Goal: Task Accomplishment & Management: Complete application form

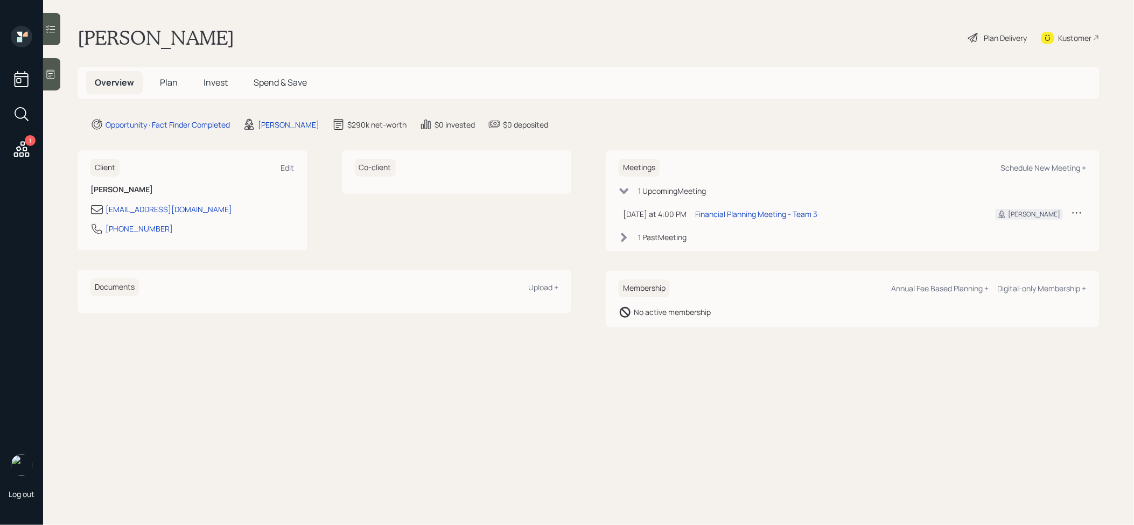
click at [50, 70] on icon at bounding box center [50, 74] width 11 height 11
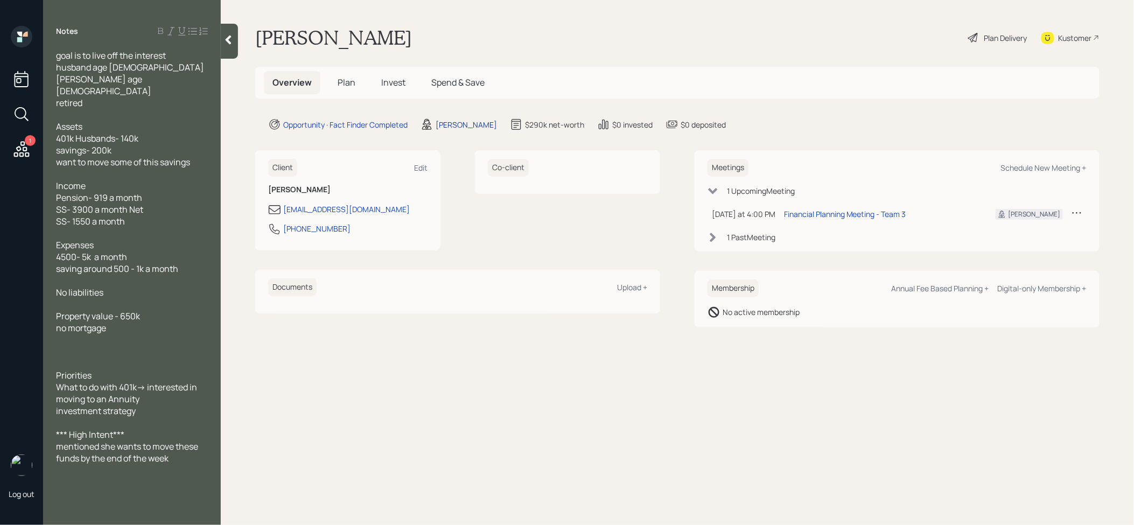
click at [460, 122] on div "[PERSON_NAME]" at bounding box center [466, 124] width 61 height 11
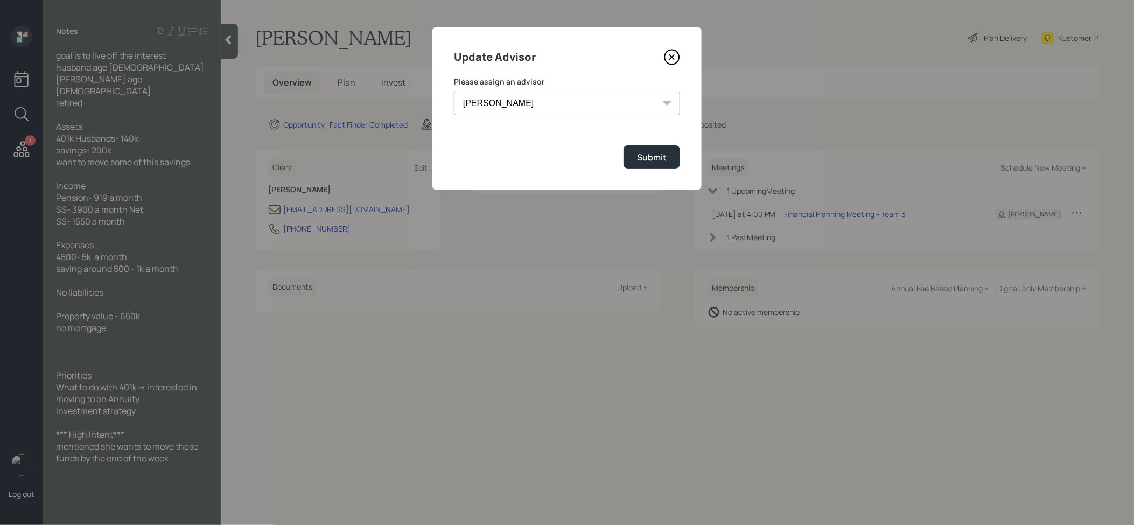
click at [568, 100] on select "[PERSON_NAME] [PERSON_NAME] End [PERSON_NAME] [PERSON_NAME] [PERSON_NAME] [PERS…" at bounding box center [567, 104] width 226 height 24
select select "8b79112e-3cfb-44f9-89e7-15267fe946c1"
click at [454, 92] on select "[PERSON_NAME] [PERSON_NAME] End [PERSON_NAME] [PERSON_NAME] [PERSON_NAME] [PERS…" at bounding box center [567, 104] width 226 height 24
click at [644, 157] on div "Submit" at bounding box center [652, 157] width 30 height 12
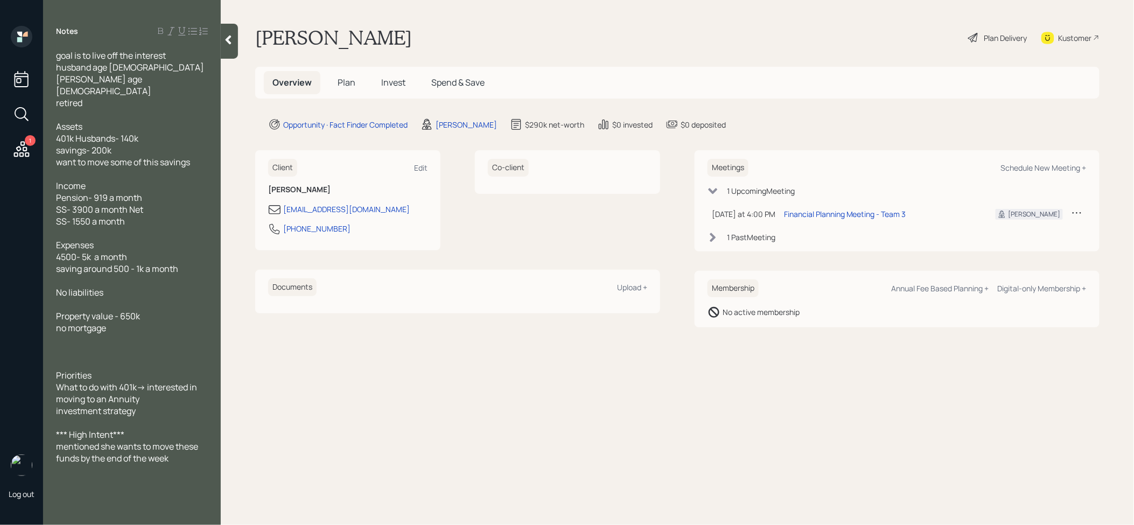
click at [347, 81] on span "Plan" at bounding box center [347, 82] width 18 height 12
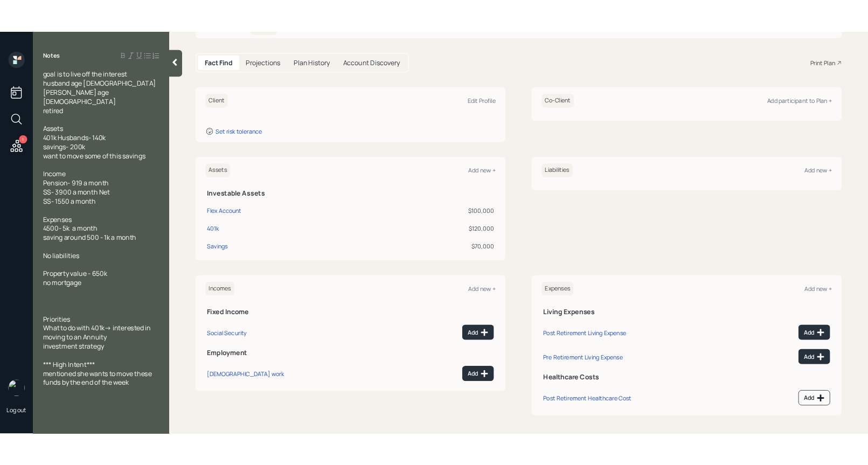
scroll to position [90, 0]
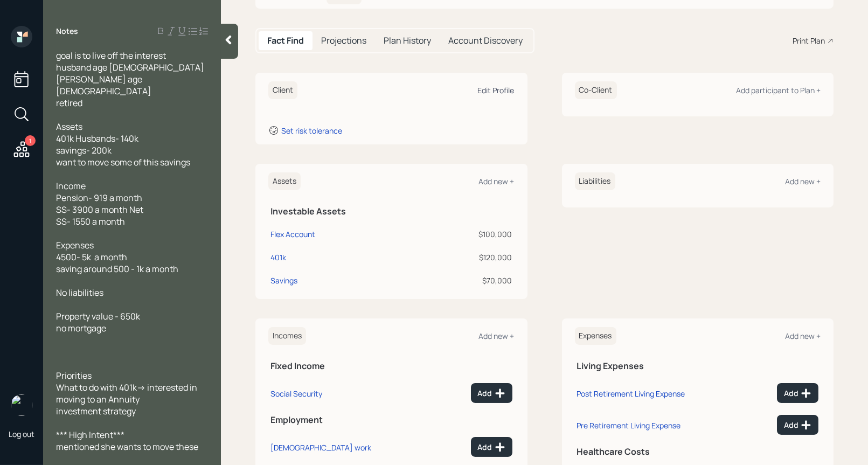
click at [488, 88] on div "Edit Profile" at bounding box center [496, 90] width 37 height 10
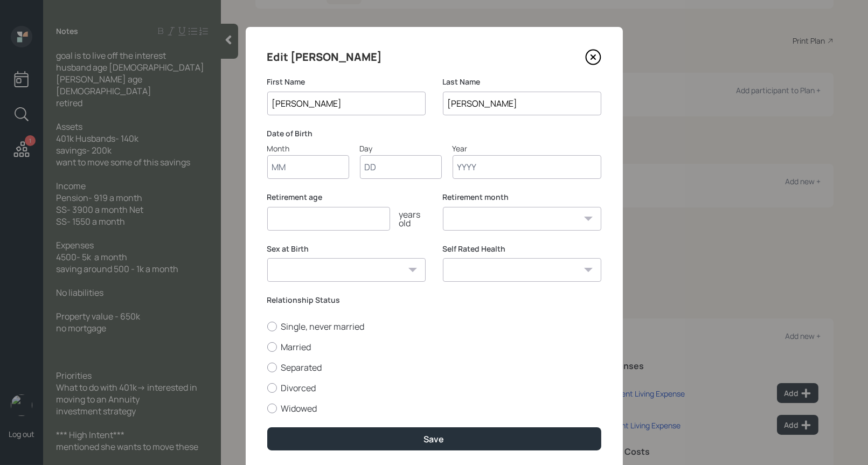
click at [306, 171] on input "Month" at bounding box center [308, 167] width 82 height 24
type input "01"
type input "1958"
select select "1"
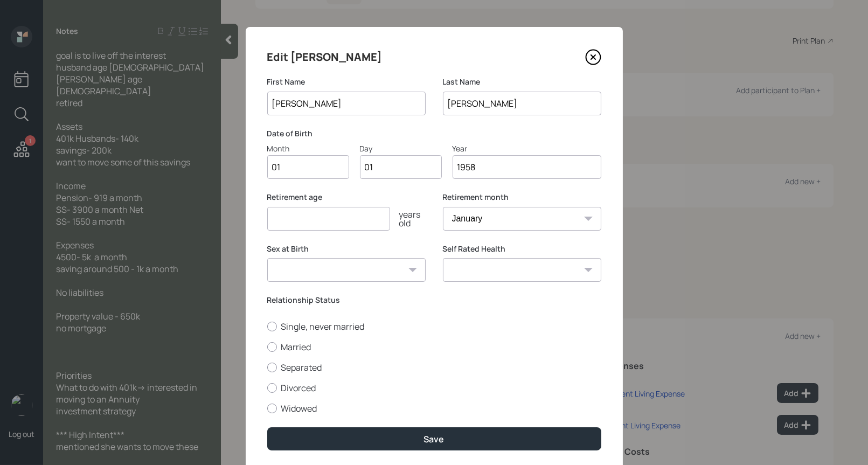
type input "1958"
click at [287, 222] on input "number" at bounding box center [328, 219] width 123 height 24
type input "67"
click at [273, 346] on div at bounding box center [272, 347] width 10 height 10
click at [267, 346] on input "Married" at bounding box center [267, 346] width 1 height 1
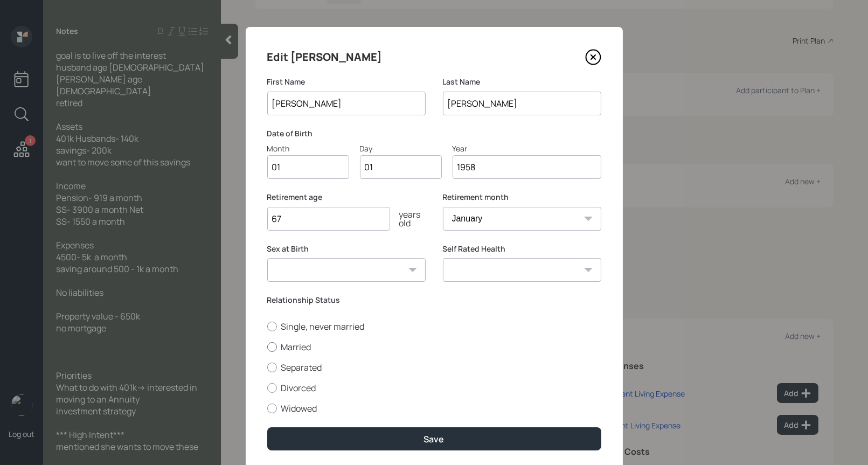
radio input "true"
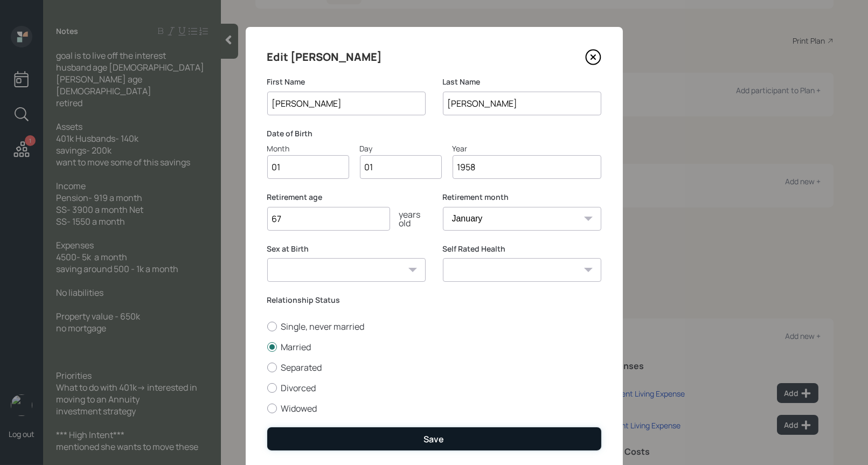
click at [344, 438] on button "Save" at bounding box center [434, 438] width 334 height 23
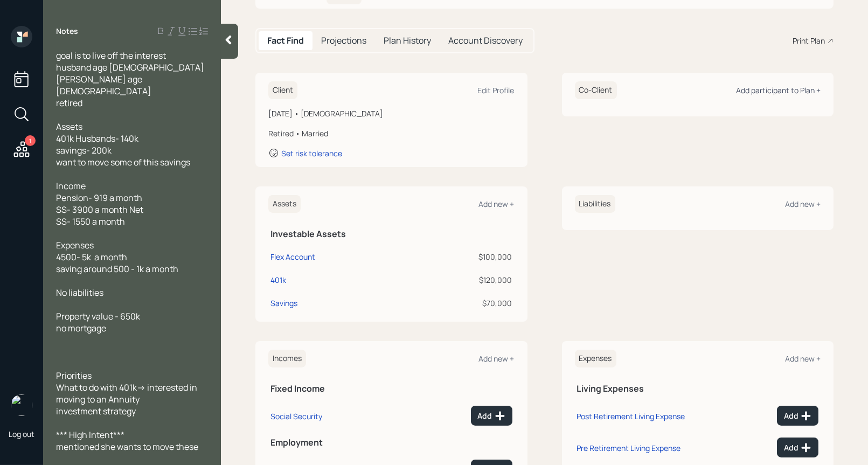
click at [761, 92] on div "Add participant to Plan +" at bounding box center [778, 90] width 85 height 10
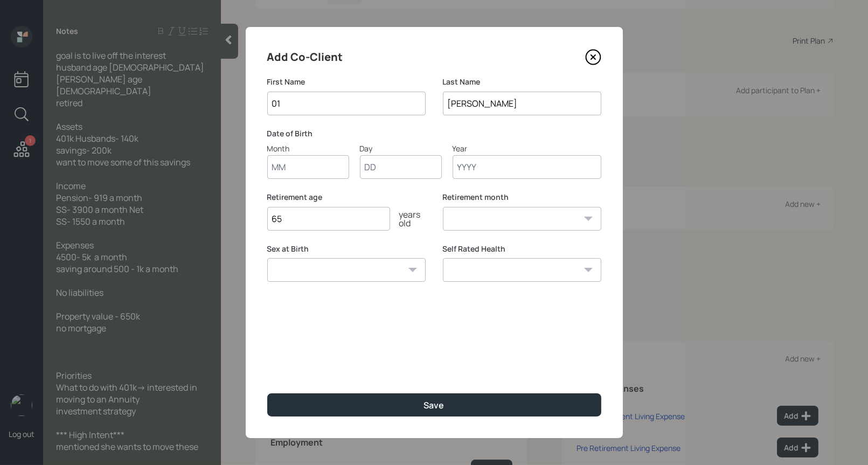
type input "0"
type input "Mr"
click at [288, 170] on input "Month" at bounding box center [308, 167] width 82 height 24
type input "01"
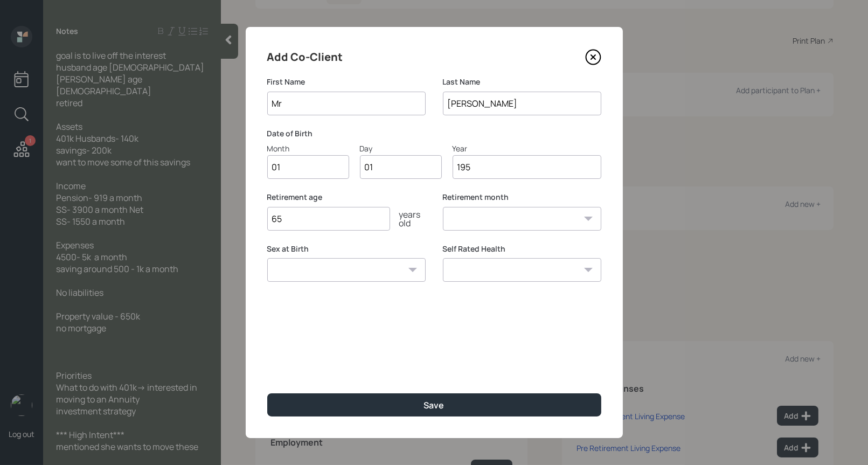
type input "1955"
select select "1"
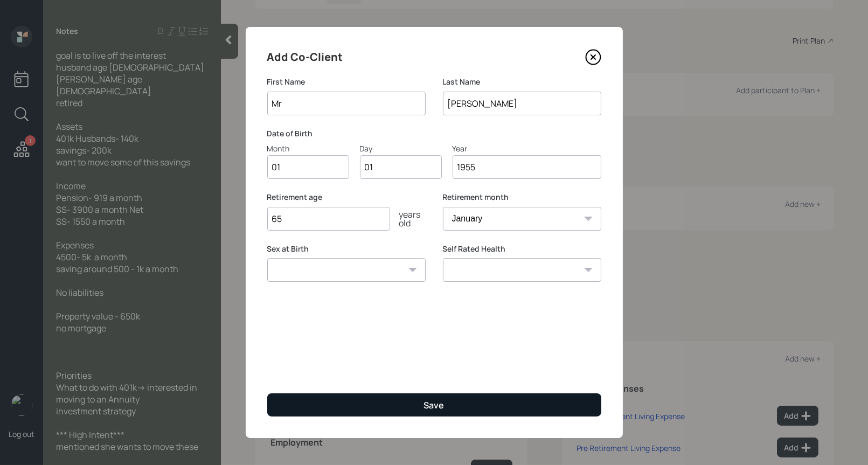
type input "1955"
click at [344, 407] on button "Save" at bounding box center [434, 404] width 334 height 23
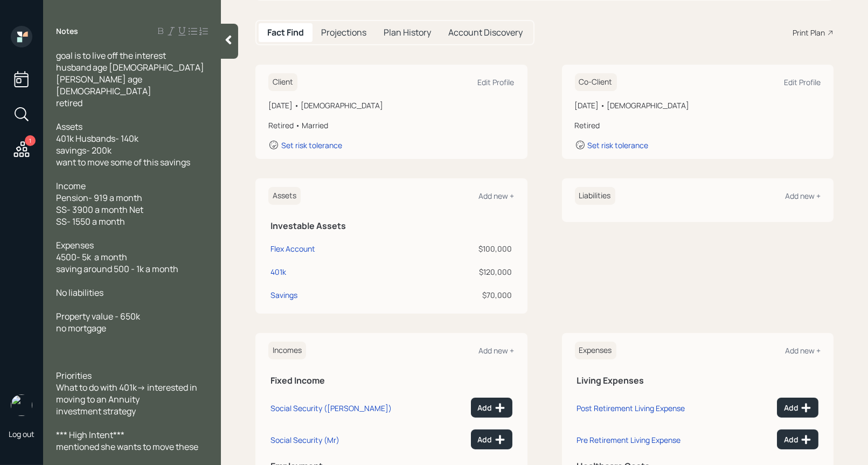
scroll to position [101, 0]
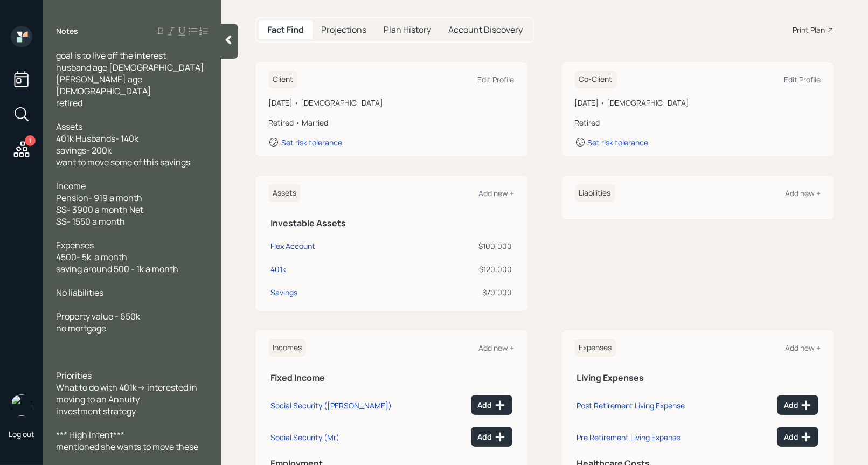
click at [288, 244] on div "Flex Account" at bounding box center [292, 245] width 45 height 11
select select "taxable"
select select "balanced"
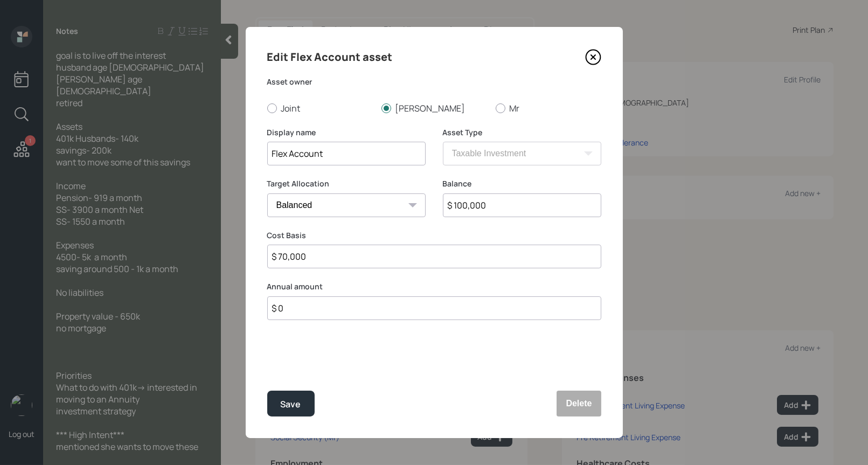
click at [385, 158] on input "Flex Account" at bounding box center [346, 154] width 158 height 24
type input "Cash"
click at [371, 260] on input "$ 70,000" at bounding box center [434, 257] width 334 height 24
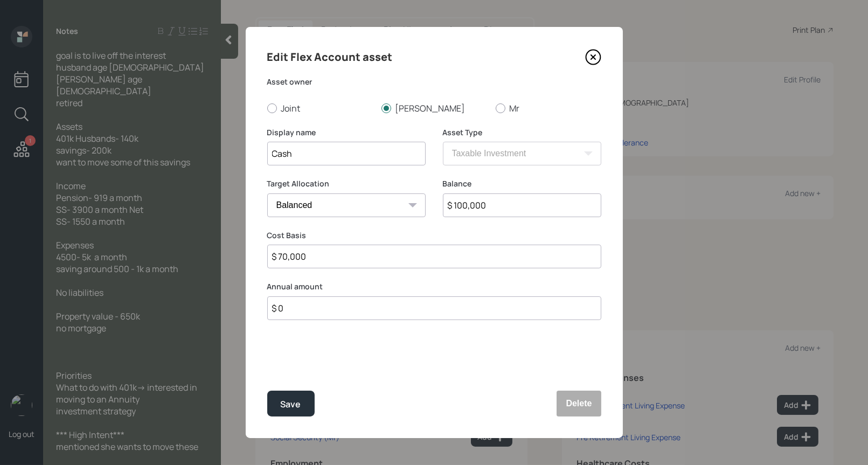
click at [371, 260] on input "$ 70,000" at bounding box center [434, 257] width 334 height 24
type input "$ 200,000"
click at [456, 204] on input "$ 100,000" at bounding box center [522, 205] width 158 height 24
type input "$ 200,000"
click at [342, 207] on select "Cash Conservative Balanced Aggressive" at bounding box center [346, 205] width 158 height 24
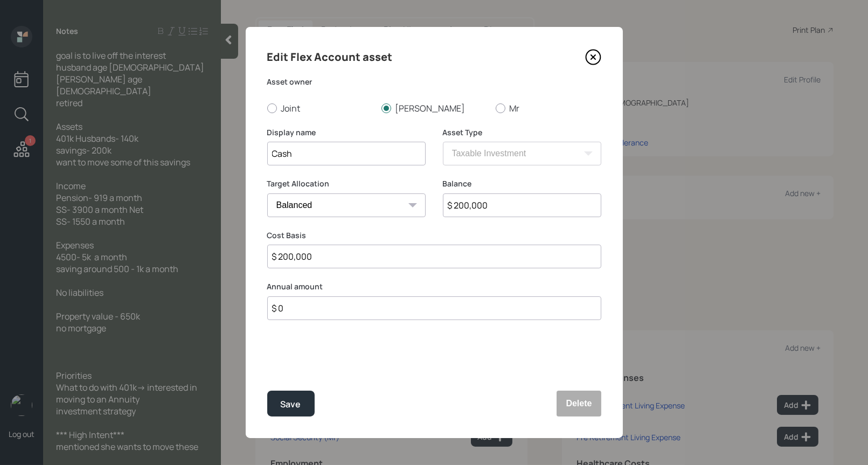
select select "uninvested"
click at [267, 193] on select "Cash Conservative Balanced Aggressive" at bounding box center [346, 205] width 158 height 24
click at [297, 402] on div "Save" at bounding box center [291, 404] width 20 height 15
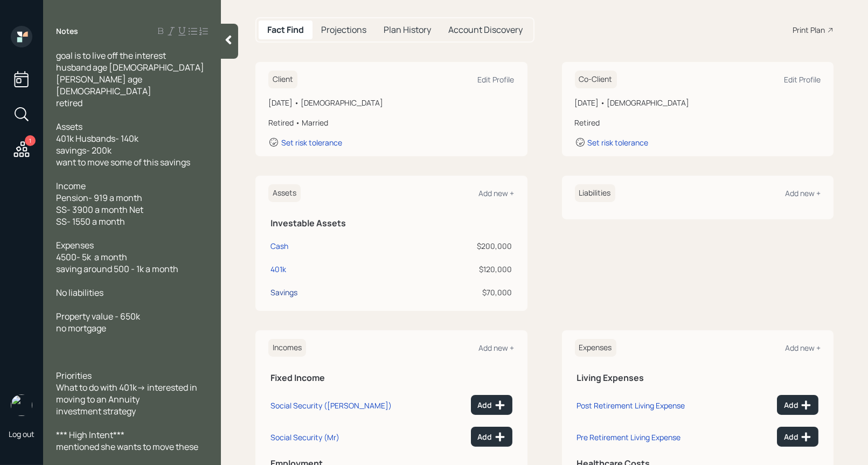
click at [278, 293] on div "Savings" at bounding box center [283, 292] width 27 height 11
select select "cash"
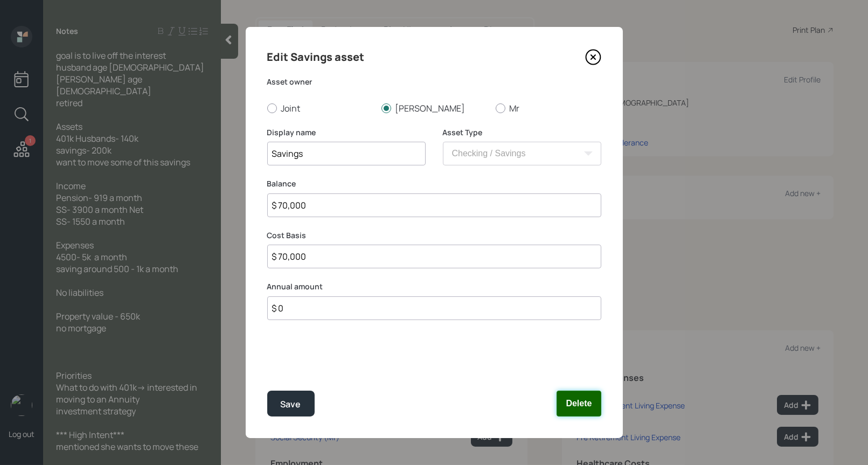
click at [577, 409] on button "Delete" at bounding box center [578, 403] width 44 height 26
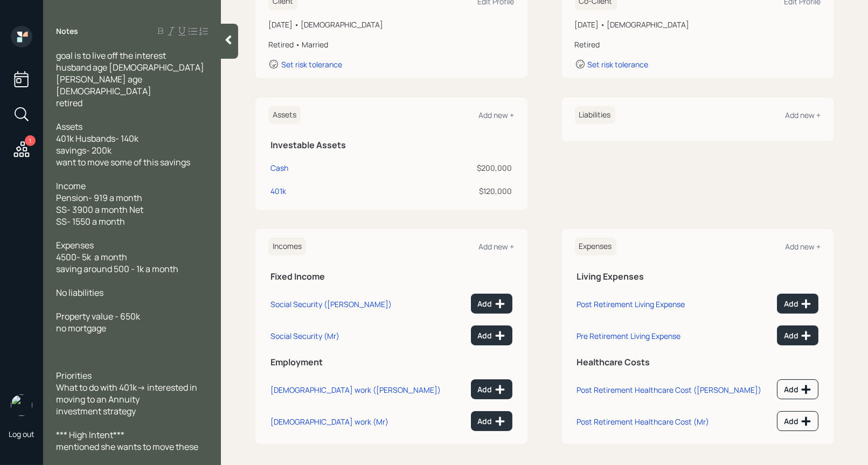
scroll to position [181, 0]
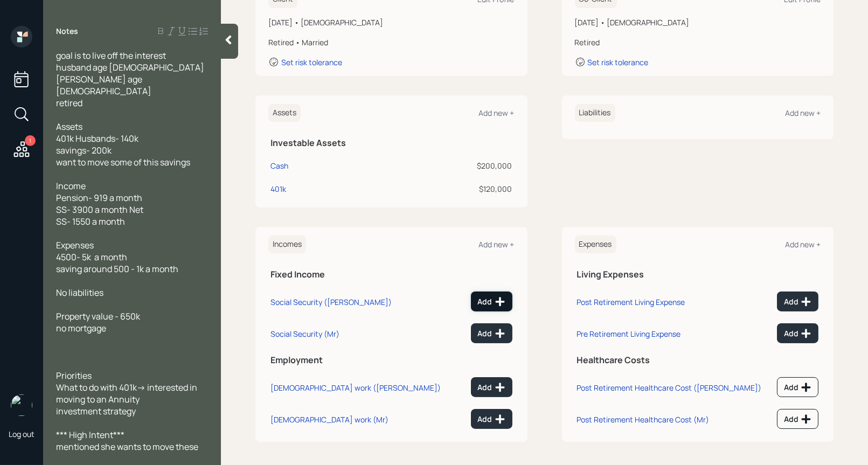
click at [500, 304] on icon at bounding box center [499, 301] width 9 height 9
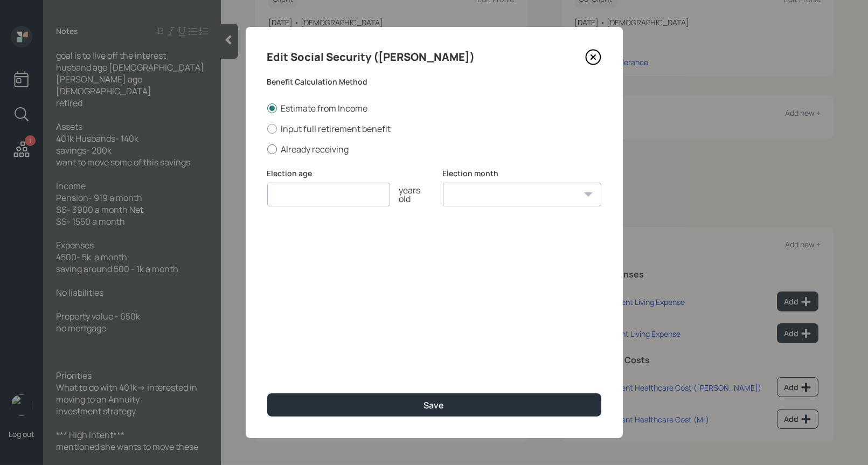
click at [272, 149] on div at bounding box center [272, 149] width 10 height 10
click at [267, 149] on input "Already receiving" at bounding box center [267, 149] width 1 height 1
radio input "true"
click at [301, 194] on input "number" at bounding box center [328, 195] width 123 height 24
type input "67"
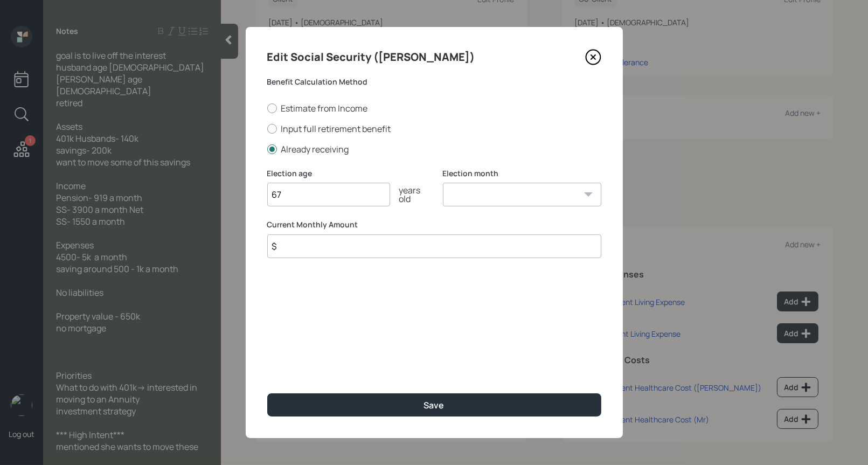
click at [500, 192] on select "January February March April May June July August September October November De…" at bounding box center [522, 195] width 158 height 24
select select "1"
click at [443, 183] on select "January February March April May June July August September October November De…" at bounding box center [522, 195] width 158 height 24
click at [387, 245] on input "$" at bounding box center [434, 246] width 334 height 24
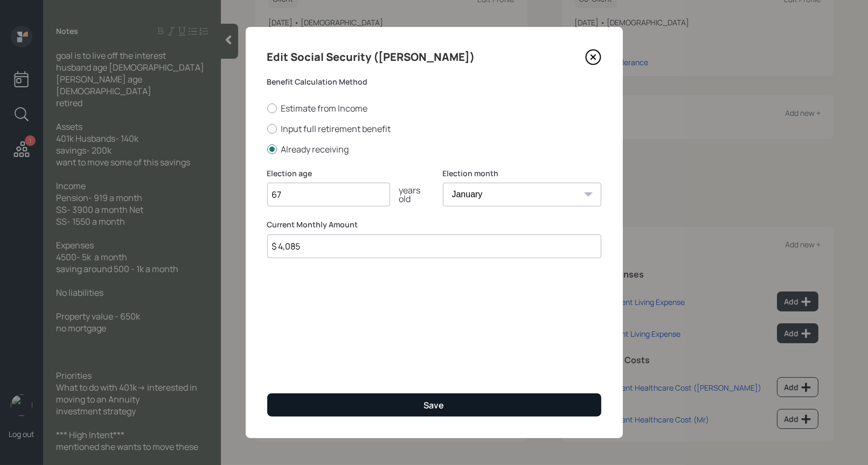
type input "$ 4,085"
click at [396, 409] on button "Save" at bounding box center [434, 404] width 334 height 23
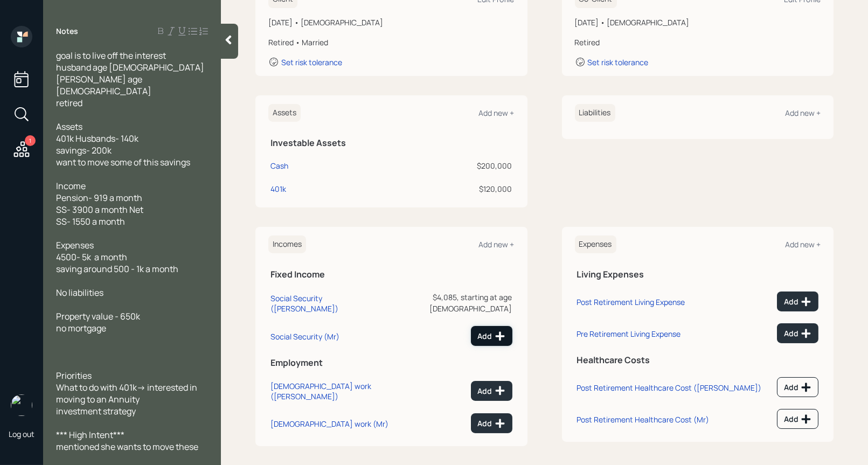
click at [492, 331] on div "Add" at bounding box center [491, 336] width 27 height 11
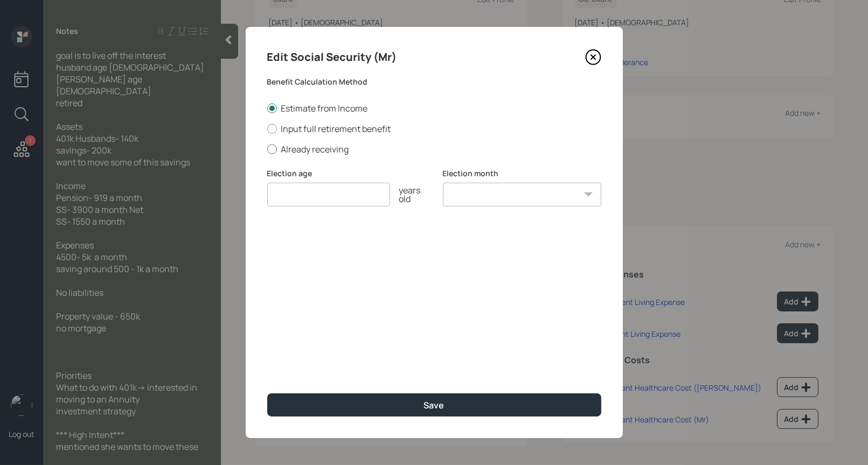
click at [271, 150] on div at bounding box center [272, 149] width 10 height 10
click at [267, 149] on input "Already receiving" at bounding box center [267, 149] width 1 height 1
radio input "true"
click at [288, 202] on input "number" at bounding box center [328, 195] width 123 height 24
type input "67"
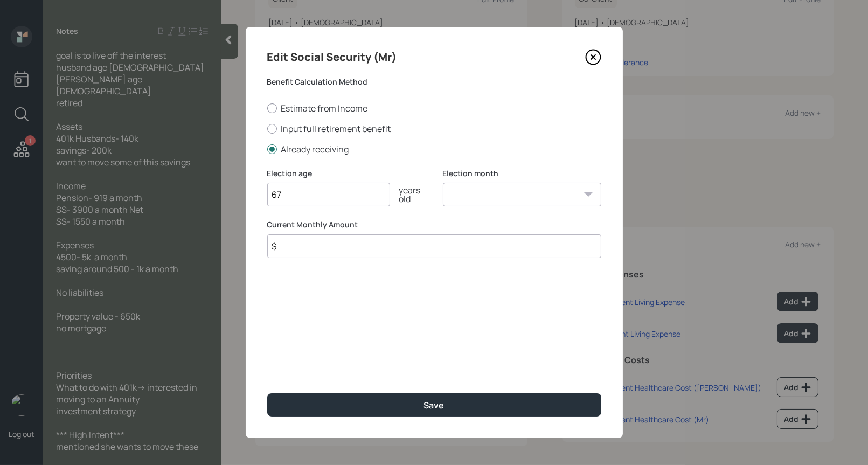
click at [469, 199] on select "January February March April May June July August September October November De…" at bounding box center [522, 195] width 158 height 24
select select "1"
click at [443, 183] on select "January February March April May June July August September October November De…" at bounding box center [522, 195] width 158 height 24
click at [382, 246] on input "$" at bounding box center [434, 246] width 334 height 24
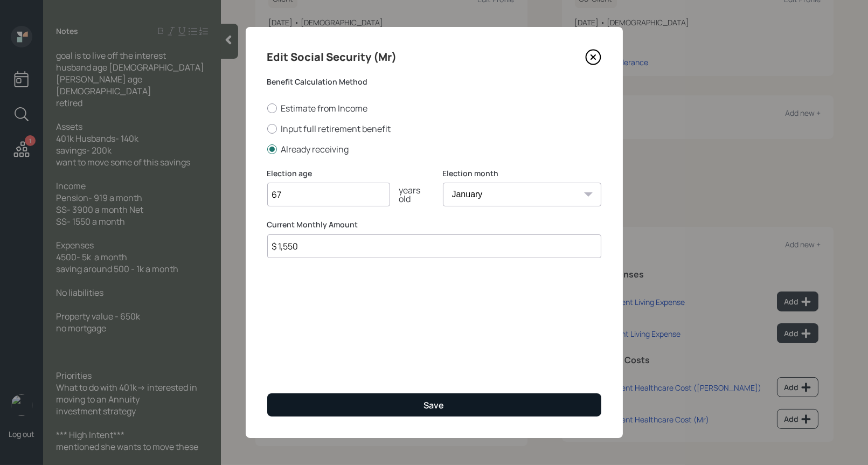
type input "$ 1,550"
click at [407, 407] on button "Save" at bounding box center [434, 404] width 334 height 23
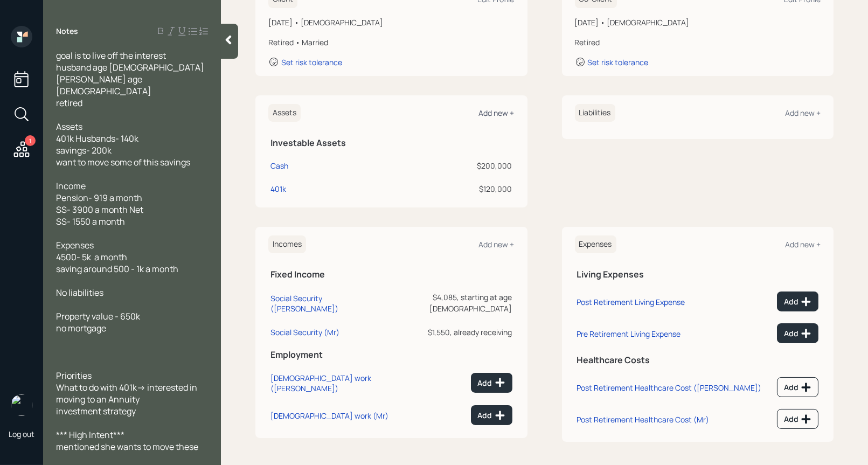
click at [495, 113] on div "Add new +" at bounding box center [497, 113] width 36 height 10
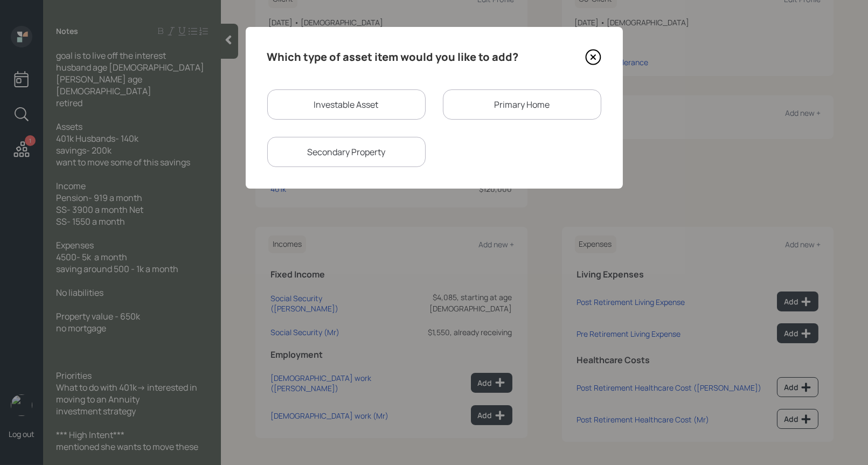
click at [375, 113] on div "Investable Asset" at bounding box center [346, 104] width 158 height 30
select select "taxable"
select select "balanced"
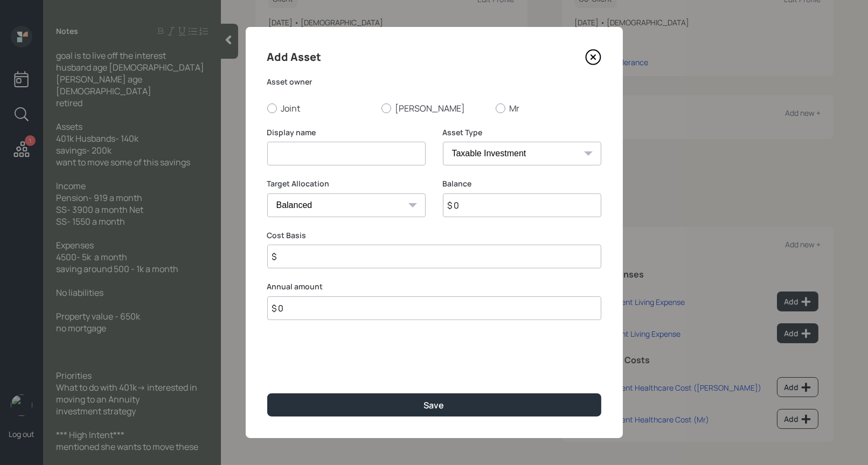
click at [349, 150] on input at bounding box center [346, 154] width 158 height 24
type input "P"
type input "B"
click at [596, 59] on icon at bounding box center [593, 57] width 16 height 16
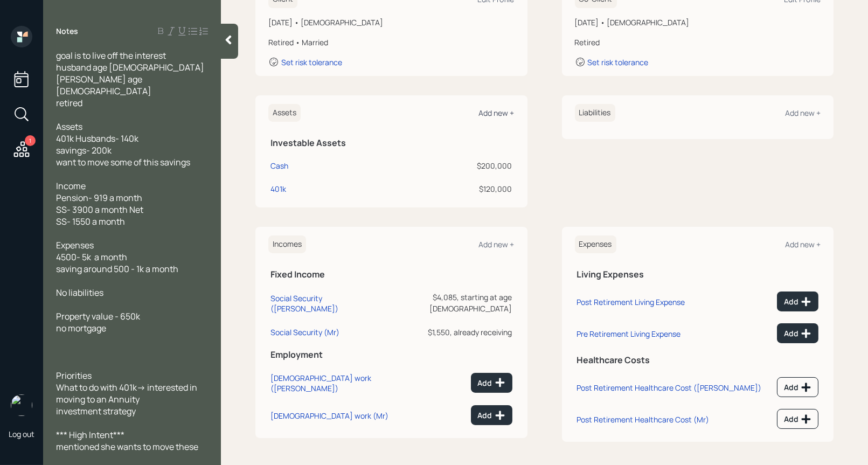
click at [490, 113] on div "Add new +" at bounding box center [497, 113] width 36 height 10
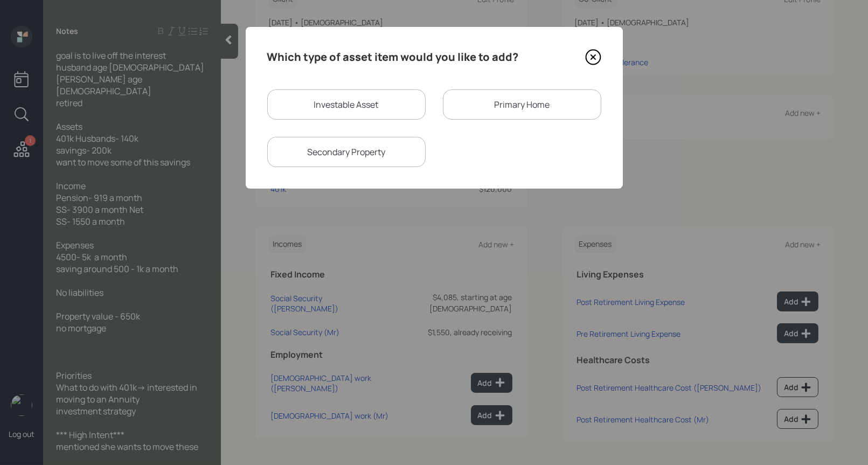
click at [480, 105] on div "Primary Home" at bounding box center [522, 104] width 158 height 30
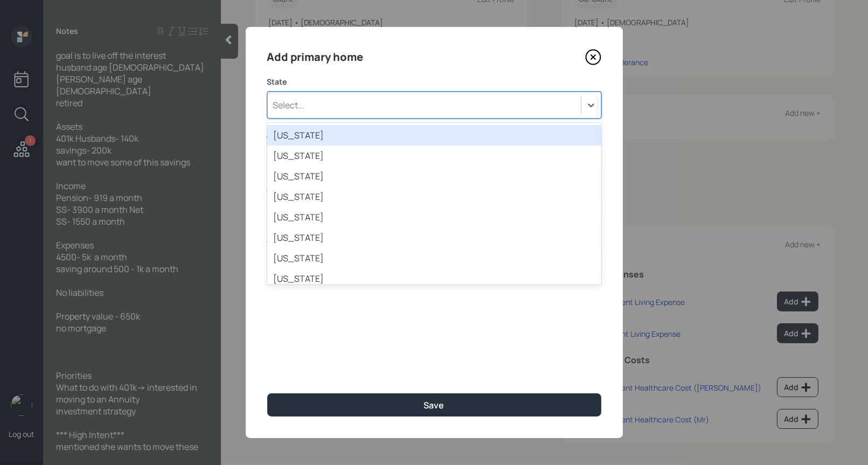
click at [420, 108] on div "Select..." at bounding box center [424, 105] width 313 height 18
type input "ny"
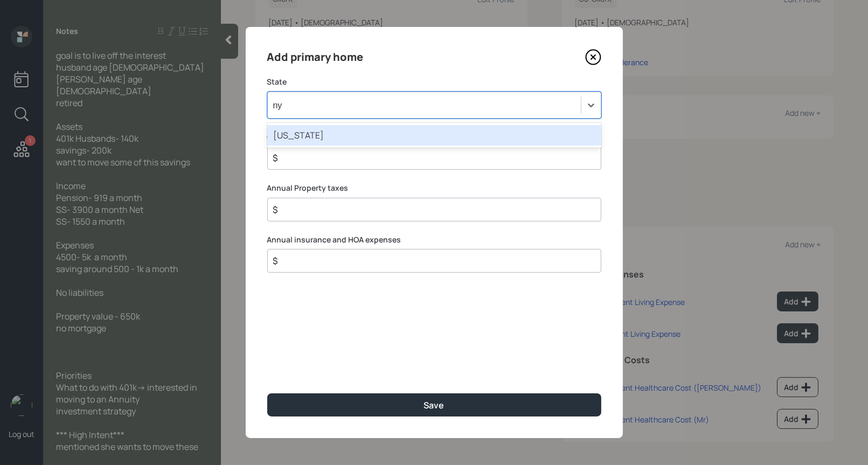
click at [394, 136] on div "[US_STATE]" at bounding box center [434, 135] width 334 height 20
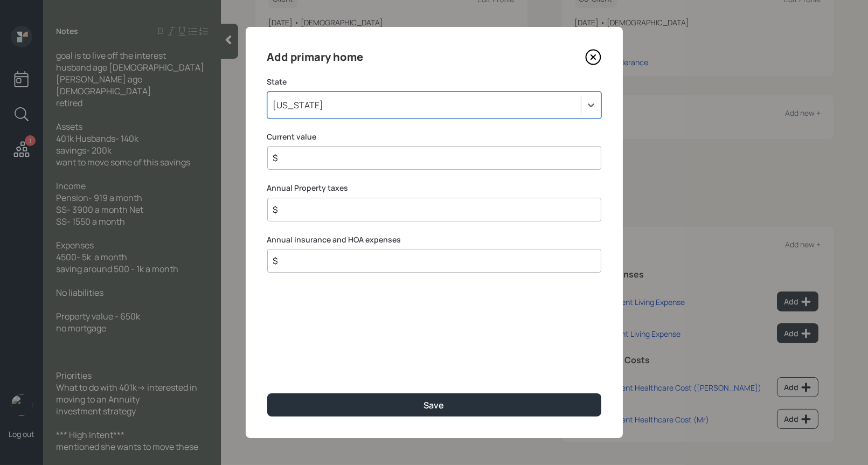
click at [368, 160] on input "$" at bounding box center [430, 157] width 316 height 13
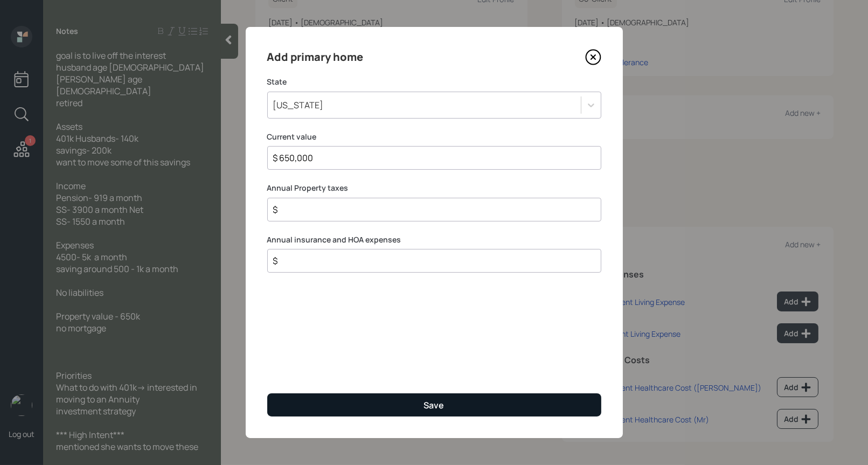
type input "$ 650,000"
click at [343, 401] on button "Save" at bounding box center [434, 404] width 334 height 23
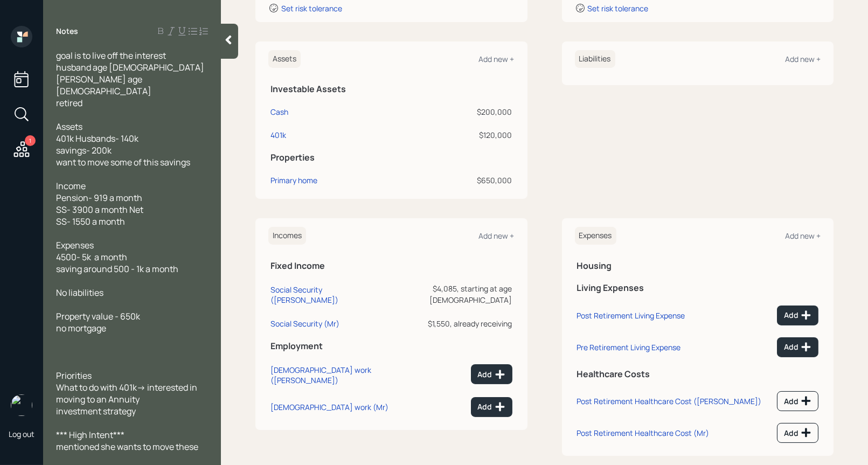
scroll to position [249, 0]
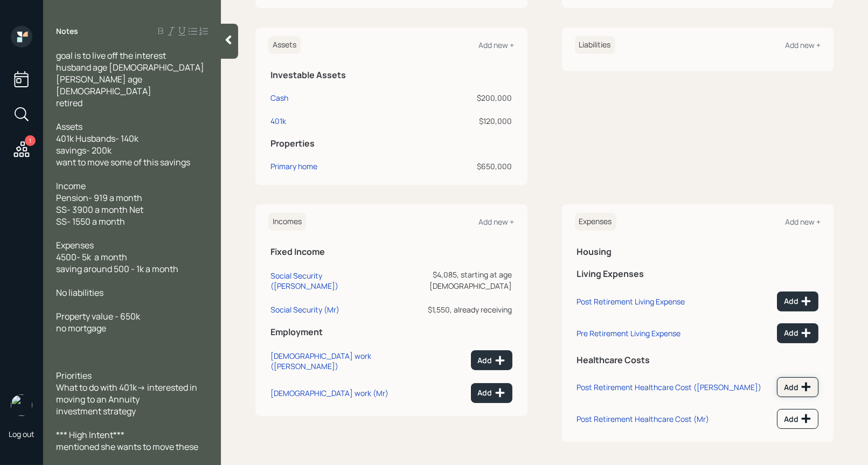
click at [804, 383] on icon at bounding box center [805, 386] width 11 height 11
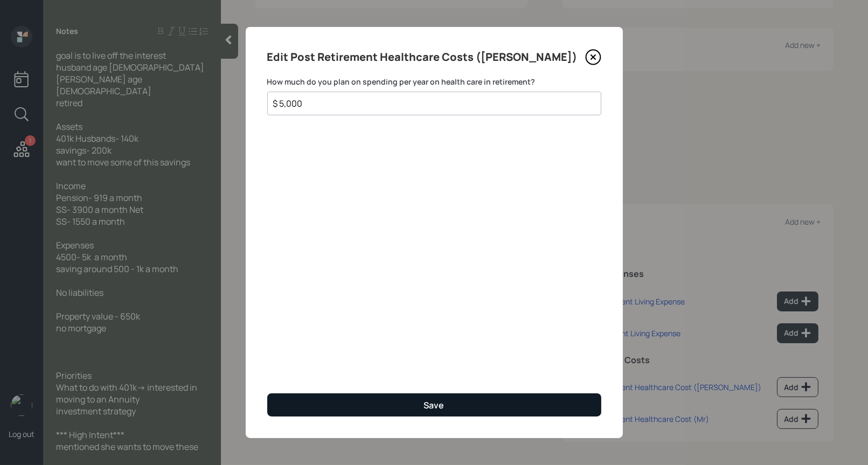
type input "$ 5,000"
click at [514, 406] on button "Save" at bounding box center [434, 404] width 334 height 23
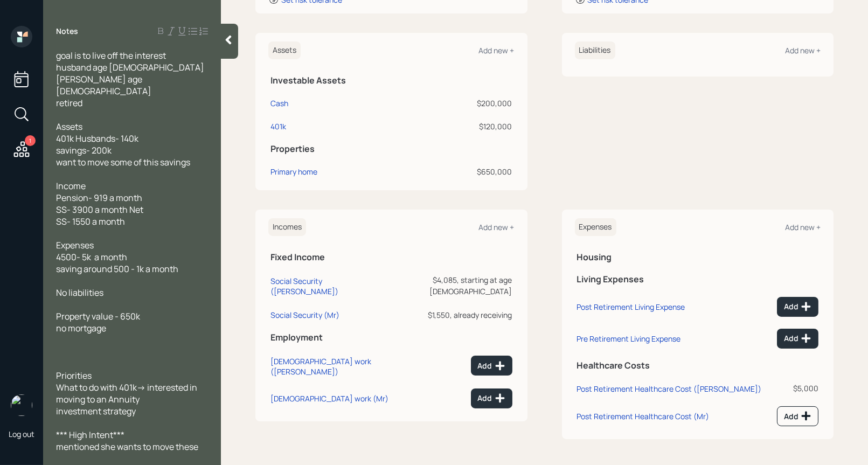
scroll to position [241, 0]
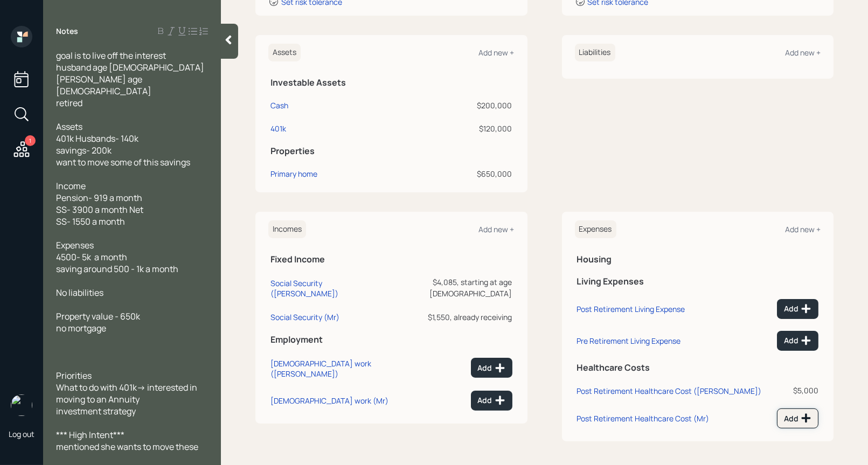
click at [796, 416] on div "Add" at bounding box center [797, 418] width 27 height 11
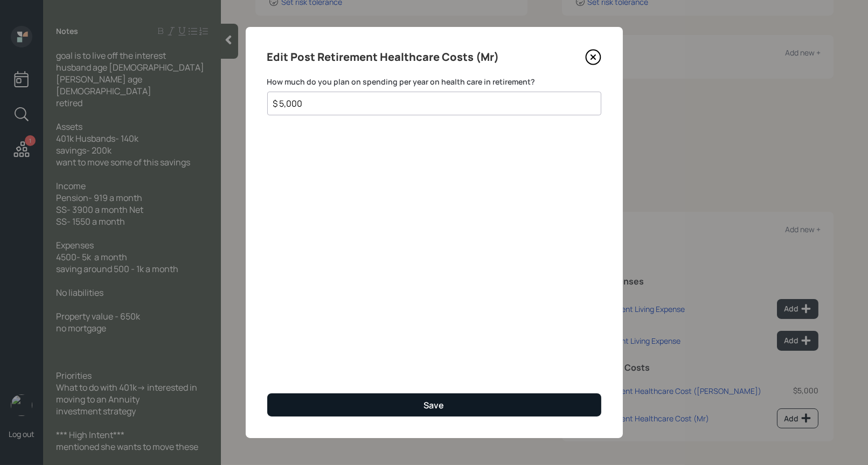
type input "$ 5,000"
click at [486, 408] on button "Save" at bounding box center [434, 404] width 334 height 23
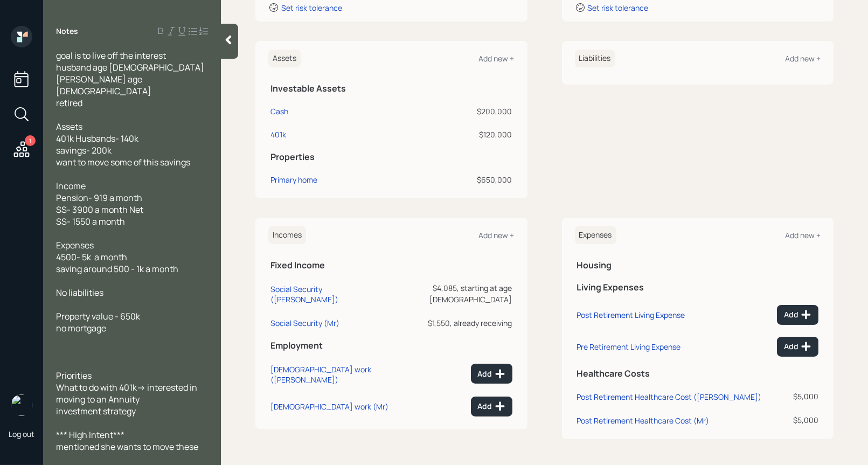
scroll to position [234, 0]
click at [278, 135] on div "401k" at bounding box center [278, 135] width 16 height 11
select select "company_sponsored"
select select "balanced"
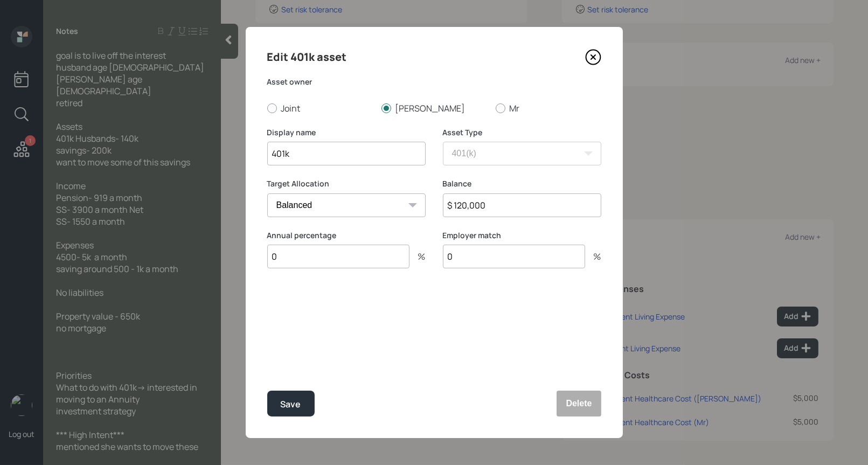
click at [269, 157] on input "401k" at bounding box center [346, 154] width 158 height 24
type input "Former 401k"
click at [497, 107] on div at bounding box center [500, 108] width 10 height 10
click at [495, 108] on input "Mr" at bounding box center [495, 108] width 1 height 1
radio input "true"
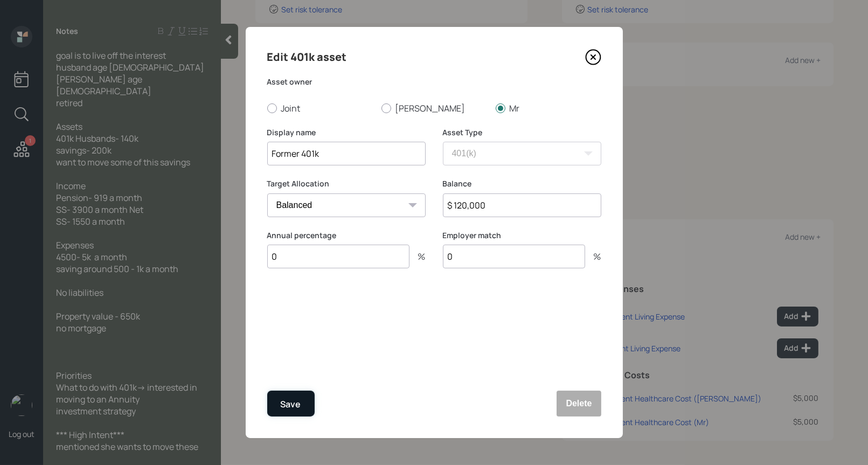
click at [285, 404] on div "Save" at bounding box center [291, 404] width 20 height 15
